Goal: Navigation & Orientation: Find specific page/section

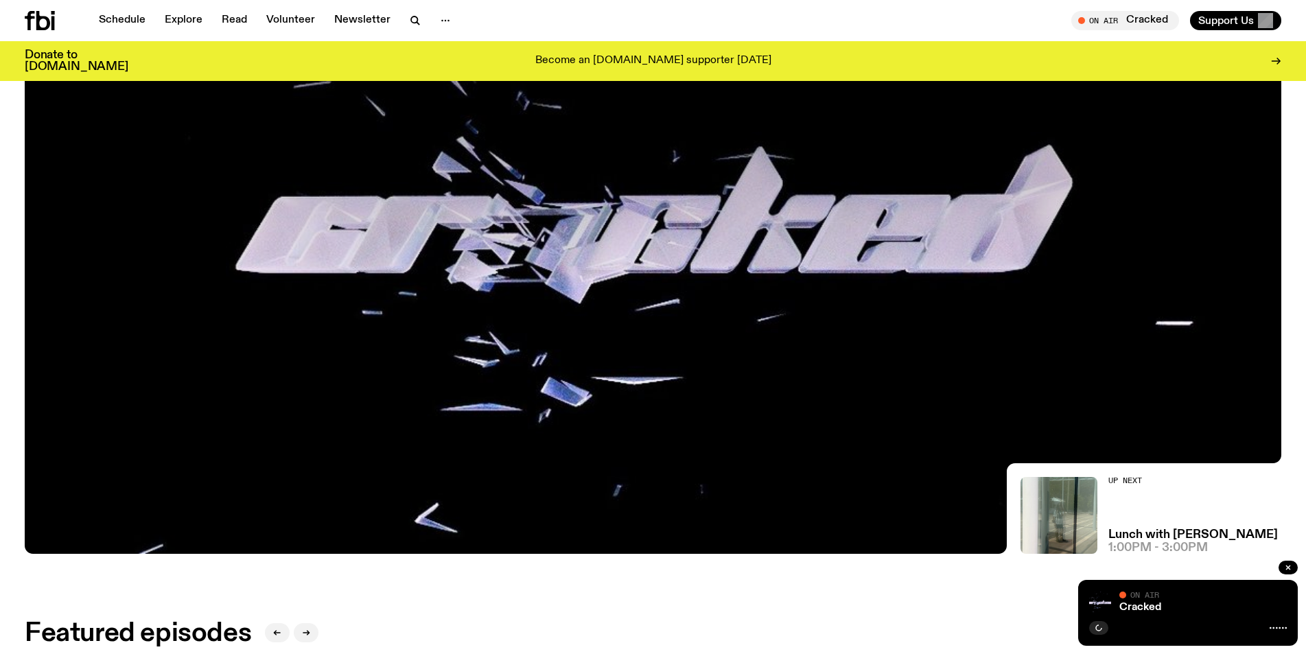
scroll to position [263, 0]
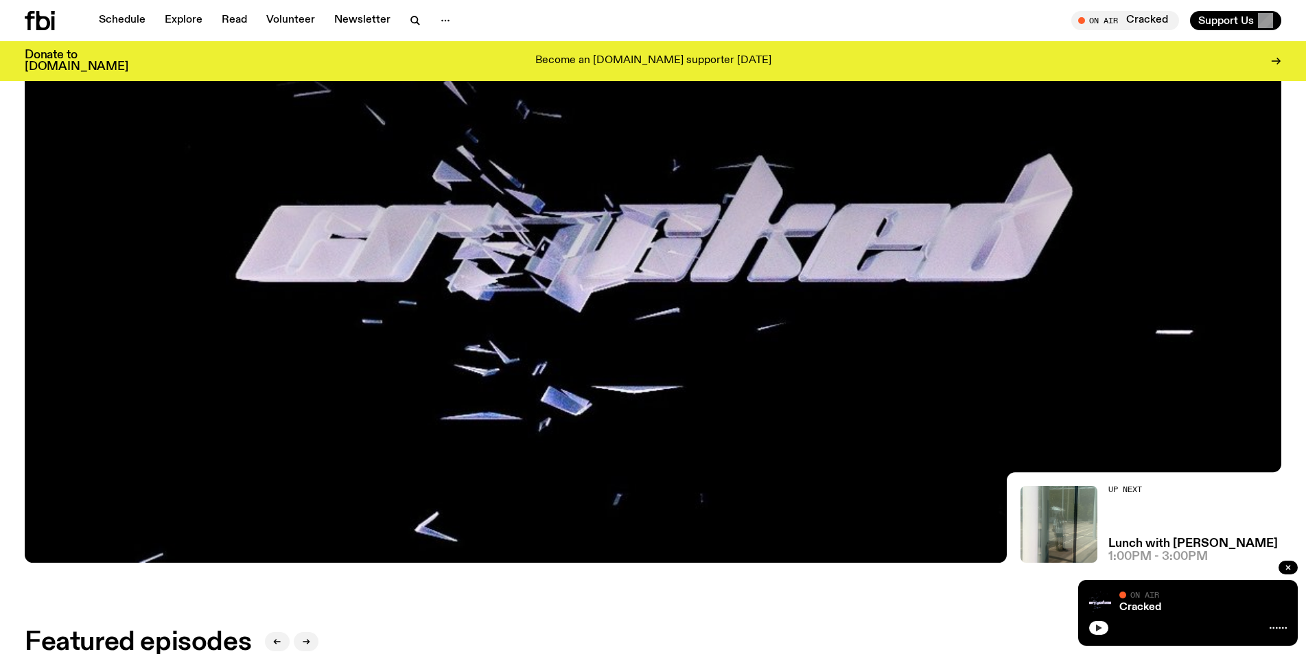
click at [1099, 631] on icon "button" at bounding box center [1098, 628] width 8 height 8
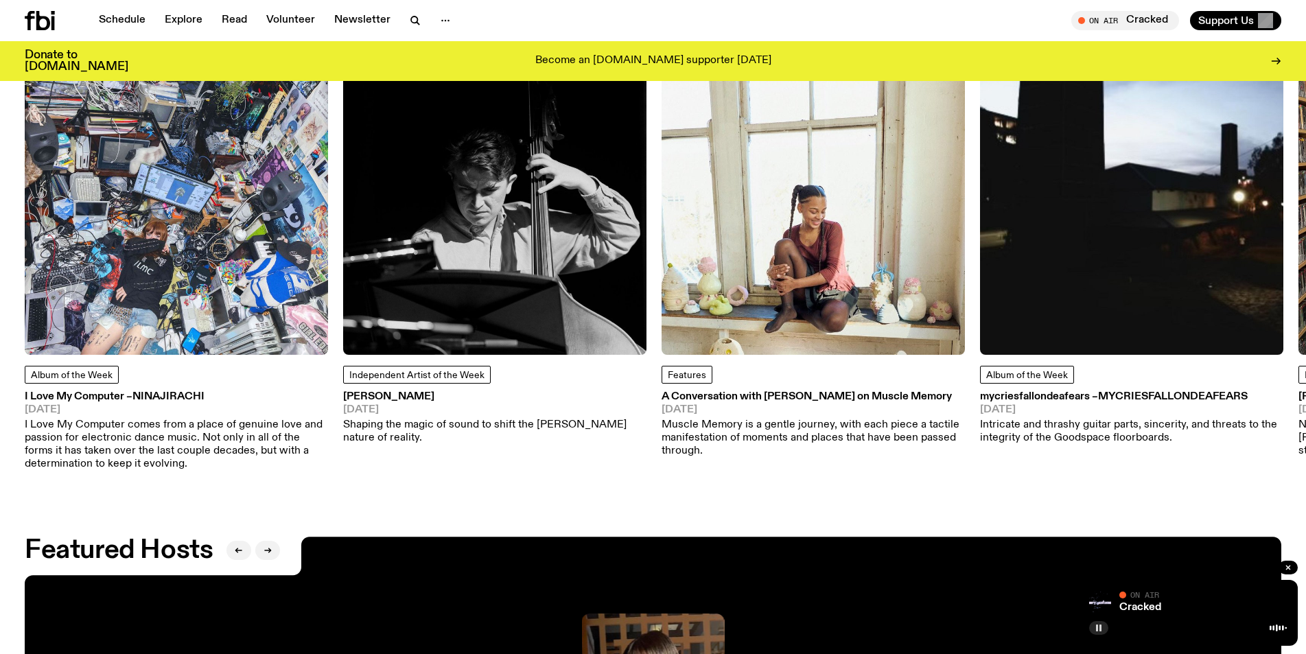
scroll to position [2047, 0]
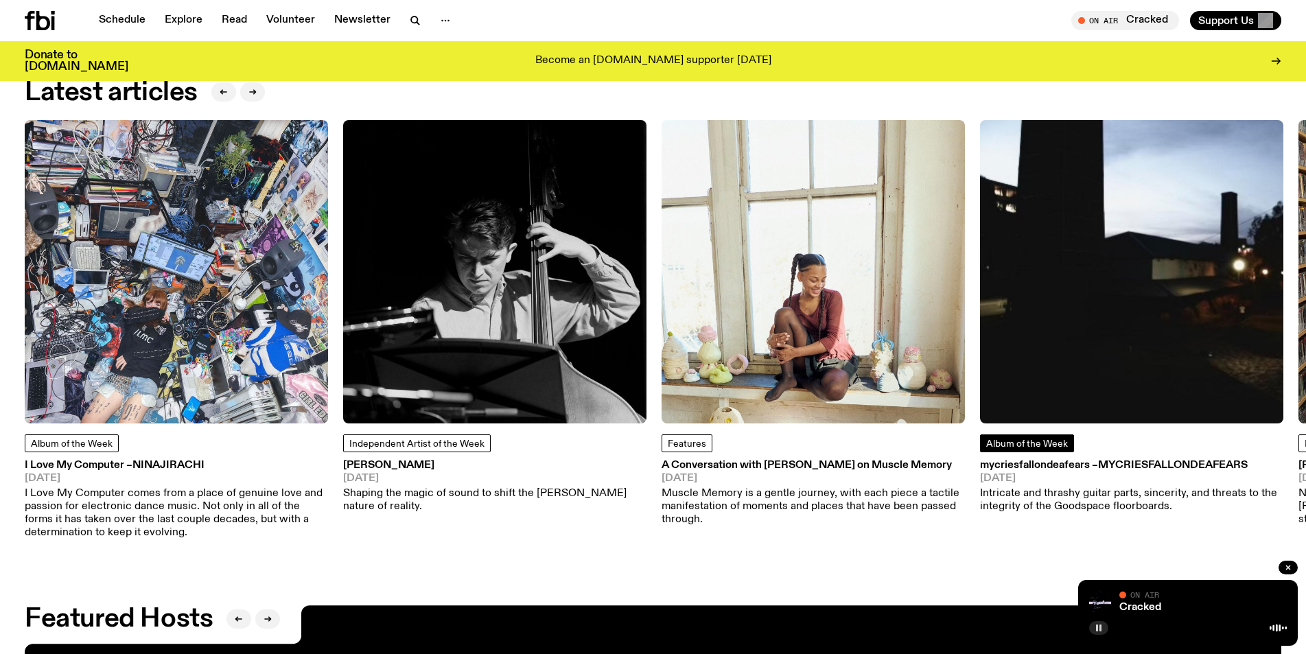
click at [1039, 443] on span "Album of the Week" at bounding box center [1027, 444] width 82 height 10
